Goal: Communication & Community: Share content

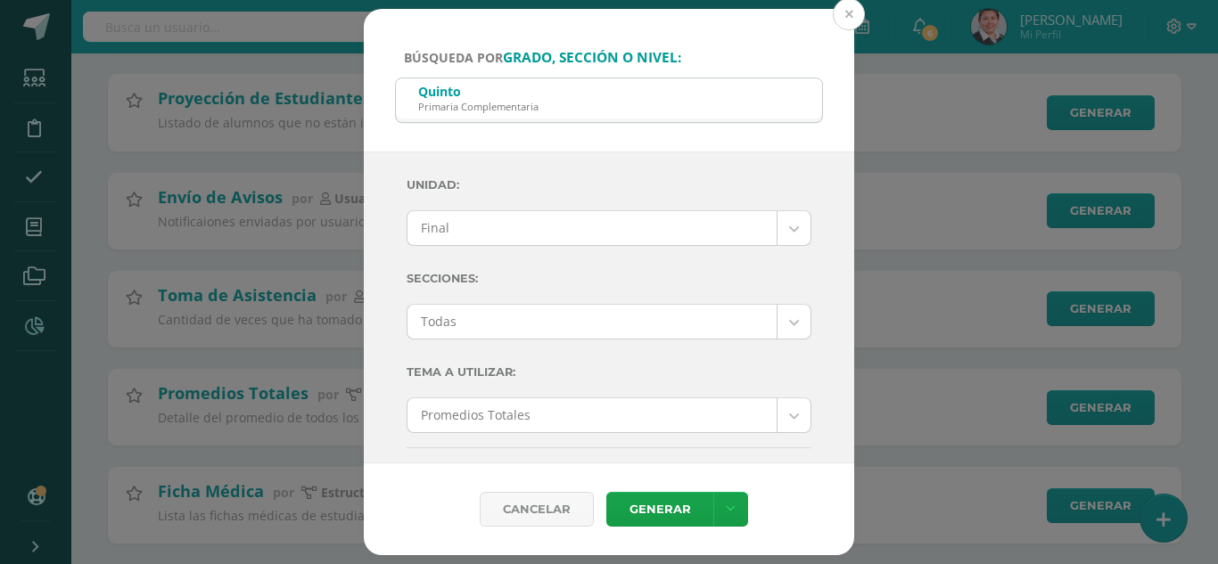
scroll to position [713, 0]
click at [840, 9] on button at bounding box center [849, 14] width 32 height 32
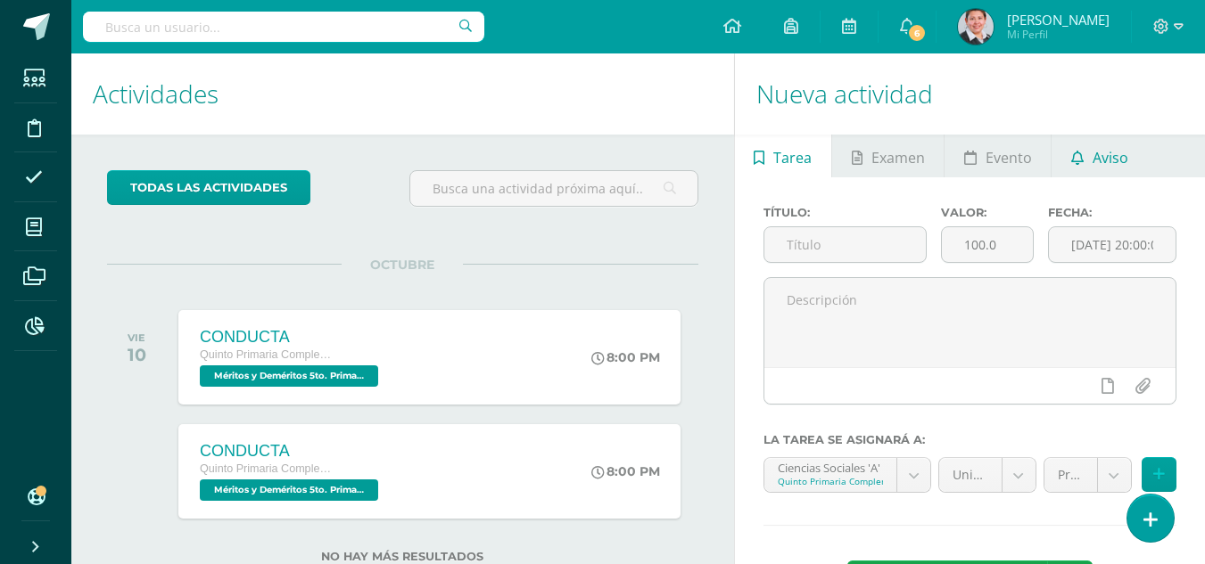
click at [1106, 156] on span "Aviso" at bounding box center [1110, 157] width 36 height 43
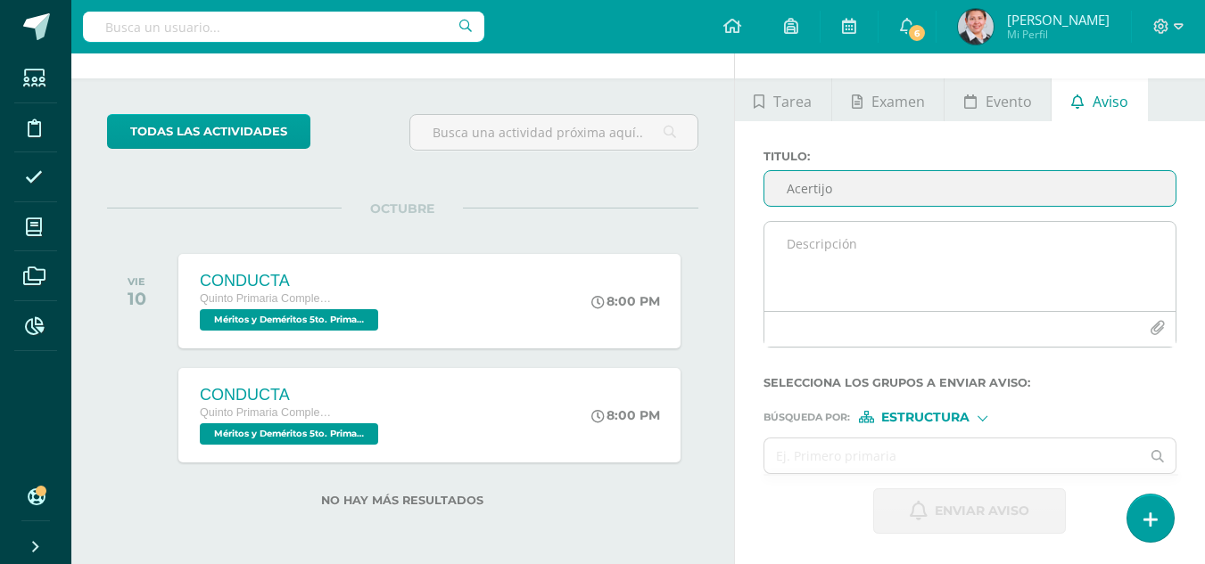
type input "Acertijo"
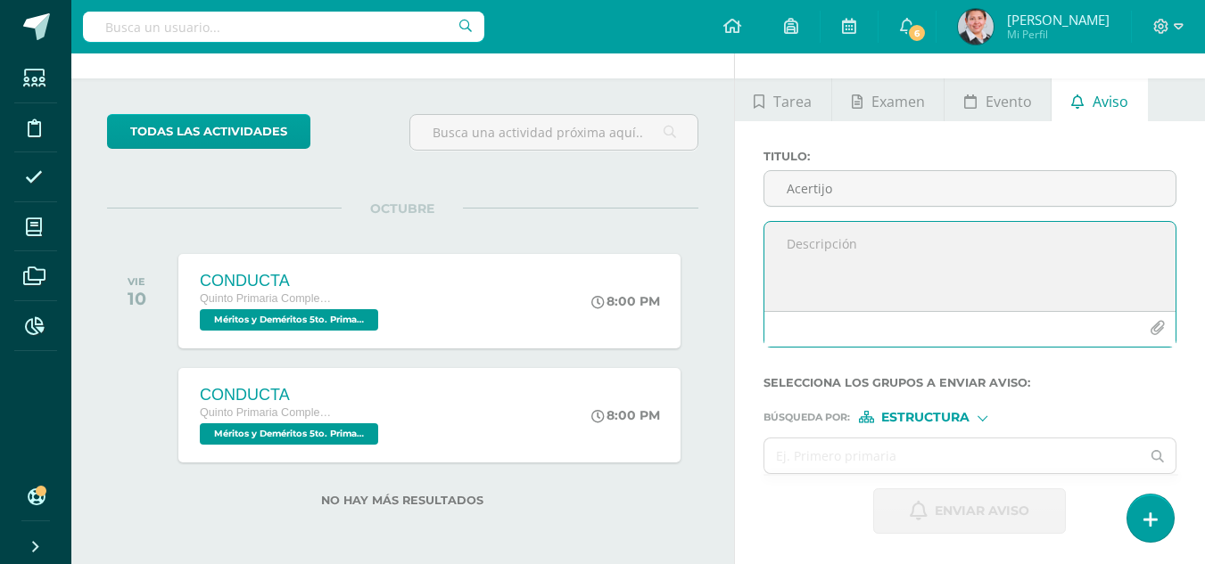
click at [828, 258] on textarea at bounding box center [969, 266] width 411 height 89
click at [917, 259] on textarea "Buenas tardes, envío la hoja con el ejercicio de pensamiento lógico que deben t…" at bounding box center [969, 266] width 411 height 89
click at [917, 280] on textarea "Buenas tardes, envío la hoja con el ejercicio de pensamiento lógico que deben t…" at bounding box center [969, 266] width 411 height 89
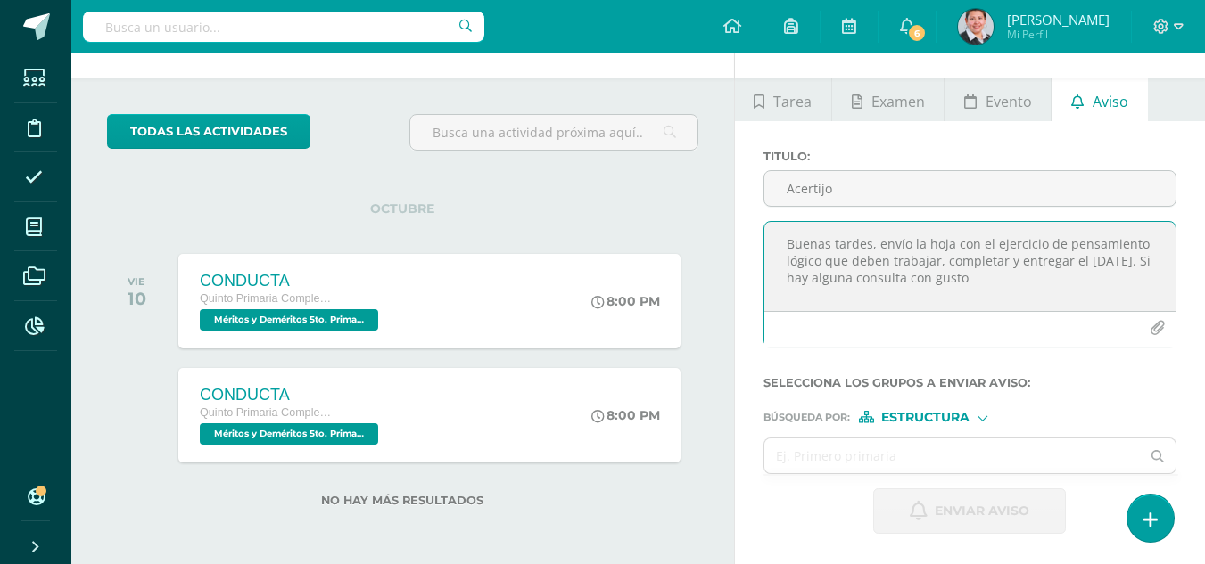
click at [1017, 281] on textarea "Buenas tardes, envío la hoja con el ejercicio de pensamiento lógico que deben t…" at bounding box center [969, 266] width 411 height 89
type textarea "Buenas tardes, envío la hoja con el ejercicio de pensamiento lógico que deben t…"
click at [1153, 328] on icon "button" at bounding box center [1156, 328] width 15 height 15
click at [1159, 327] on icon "button" at bounding box center [1156, 328] width 15 height 15
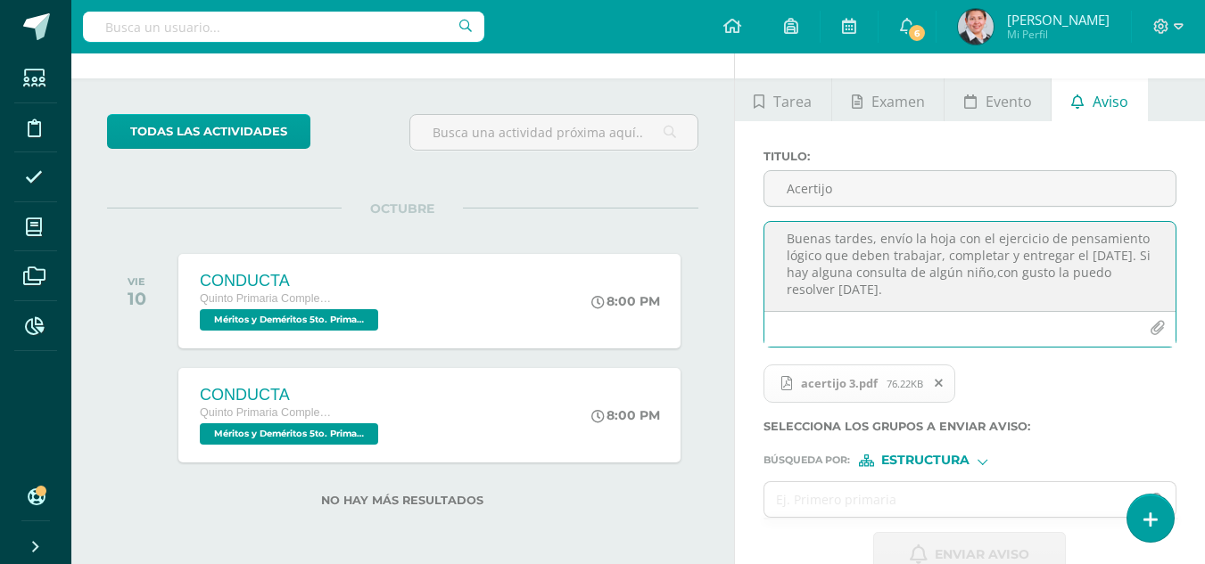
scroll to position [98, 0]
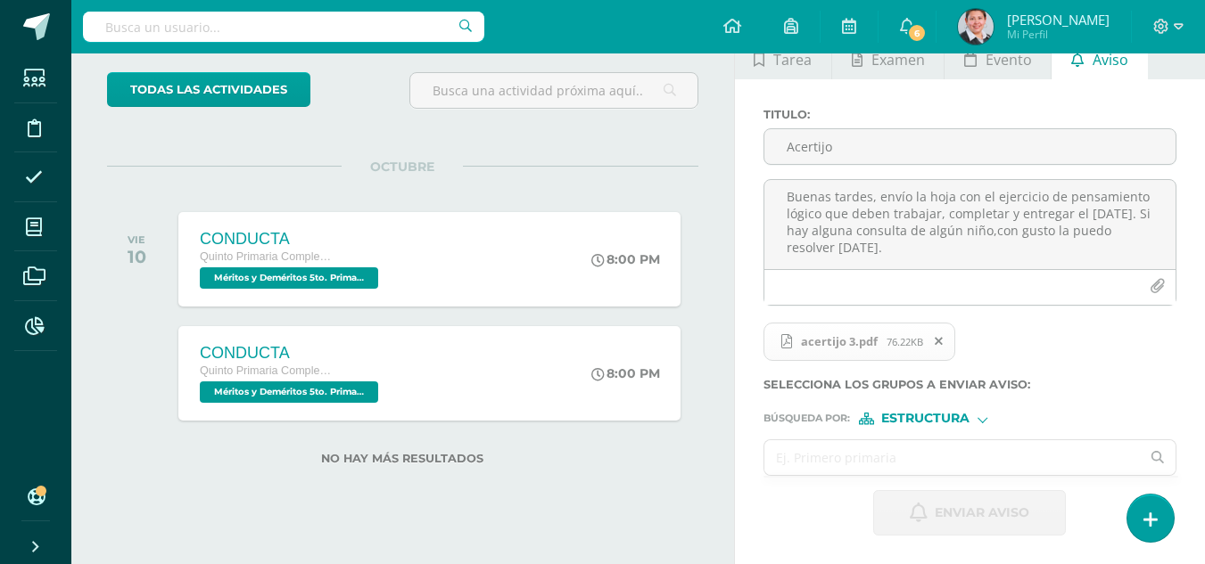
click at [898, 461] on input "text" at bounding box center [952, 457] width 376 height 35
type input "quinto"
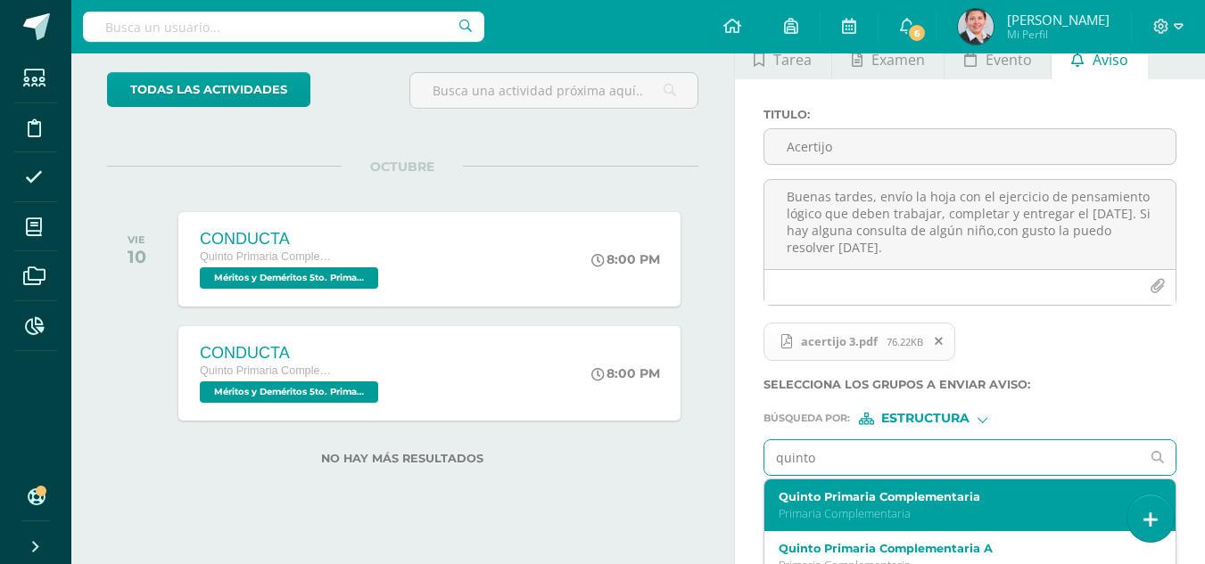
click at [1014, 496] on label "Quinto Primaria Complementaria" at bounding box center [961, 496] width 367 height 13
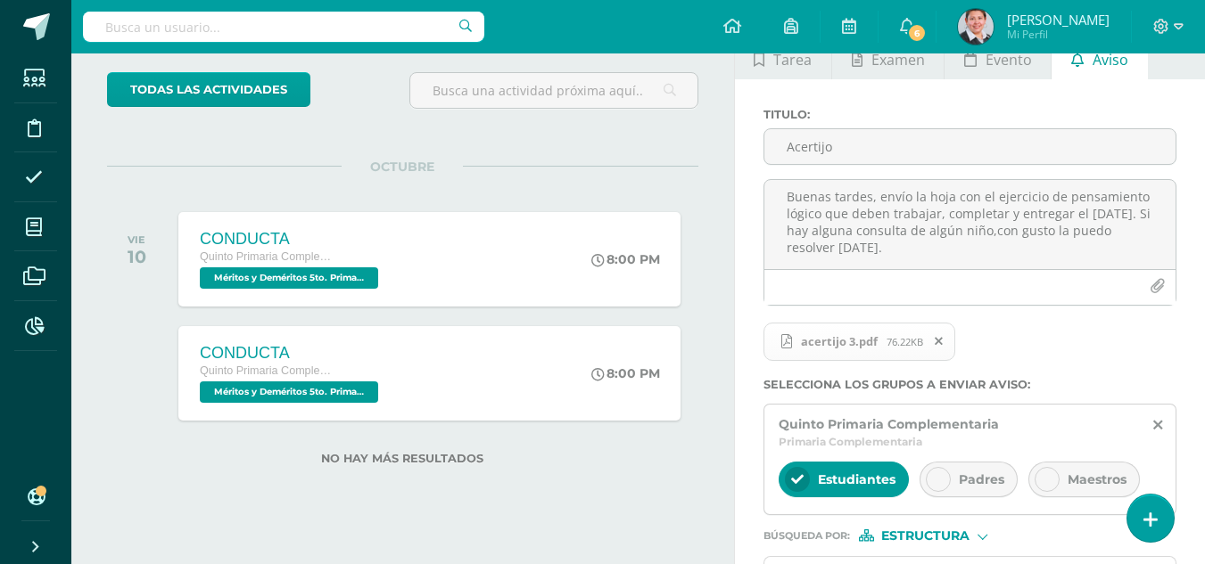
click at [940, 477] on icon at bounding box center [938, 479] width 12 height 12
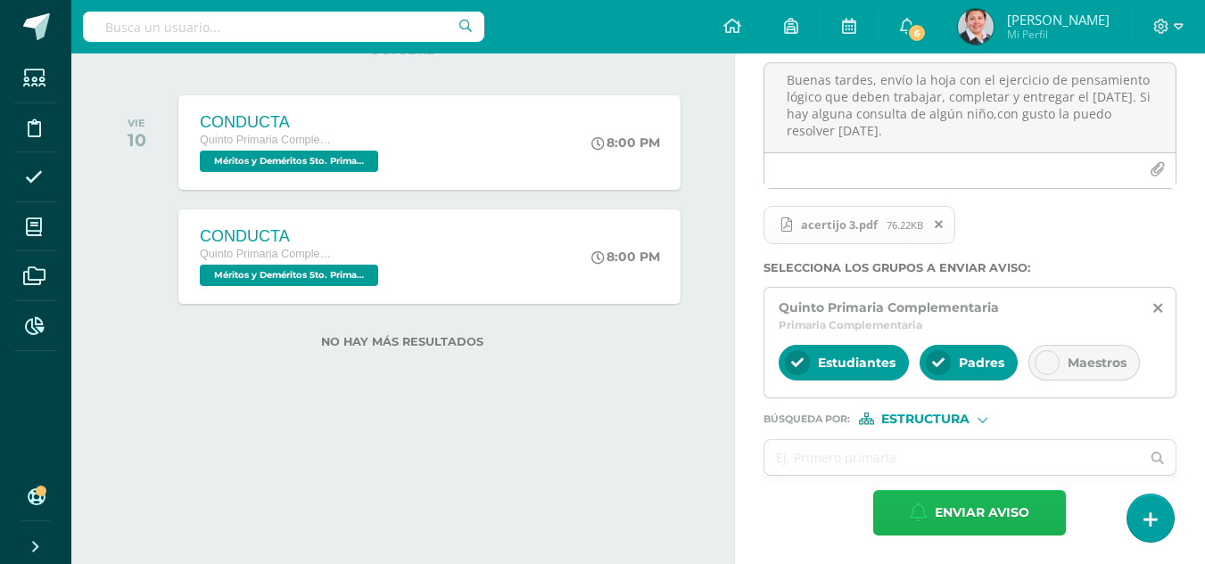
click at [966, 511] on span "Enviar aviso" at bounding box center [981, 513] width 95 height 44
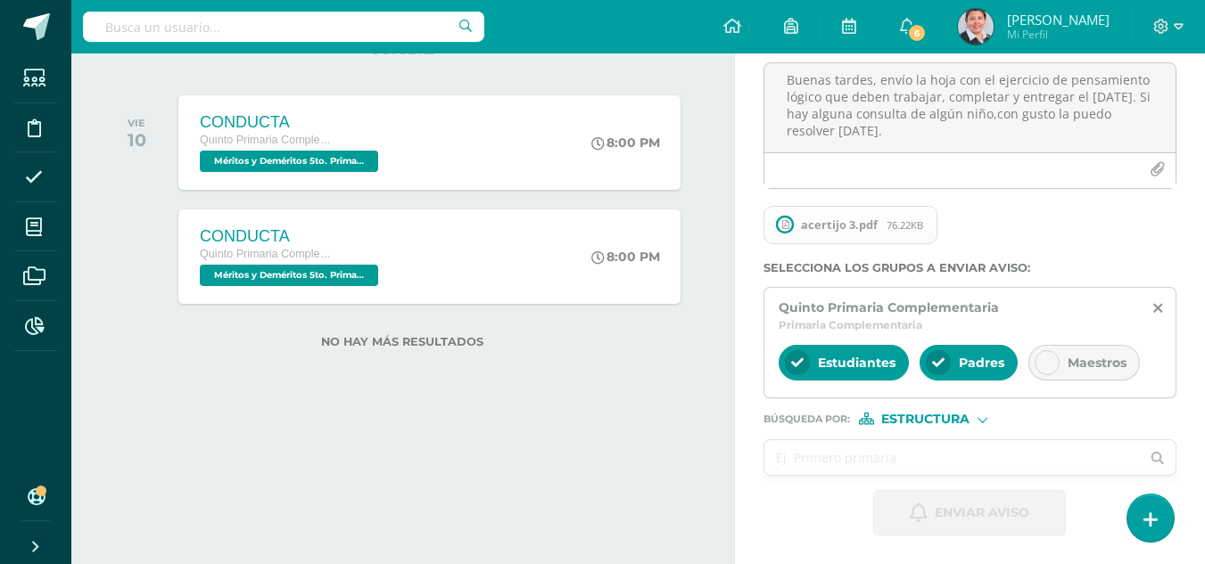
click at [940, 458] on input "text" at bounding box center [952, 457] width 376 height 35
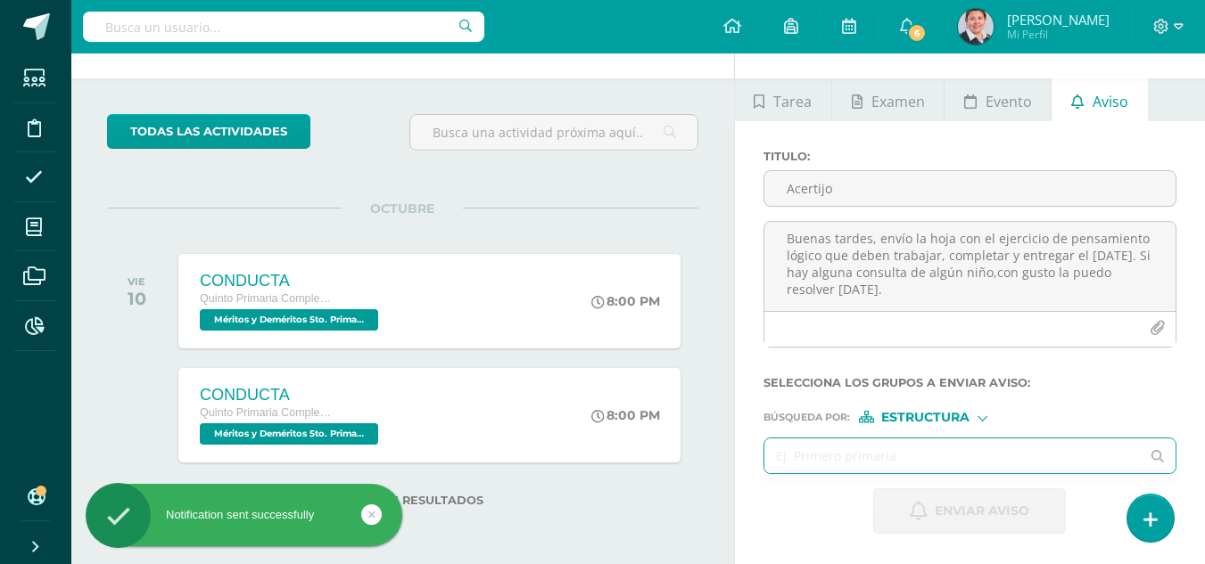
scroll to position [56, 0]
